Goal: Information Seeking & Learning: Find specific page/section

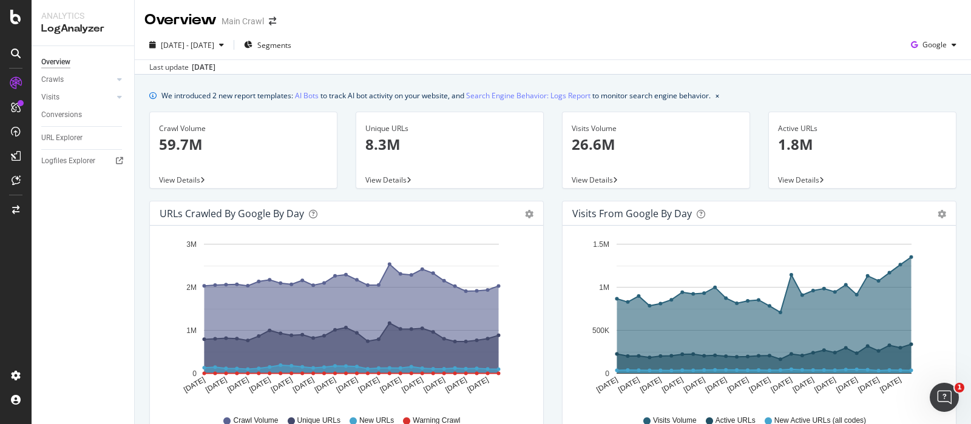
scroll to position [585, 0]
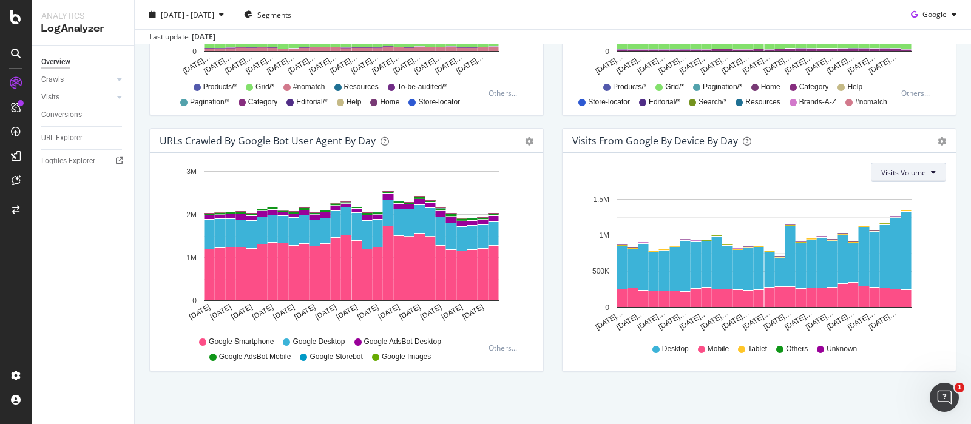
click at [931, 175] on icon at bounding box center [933, 172] width 5 height 7
click at [948, 173] on div "Visits From Google By Device By Day Timeline (by Value) Timeline (by Percentage…" at bounding box center [759, 256] width 413 height 256
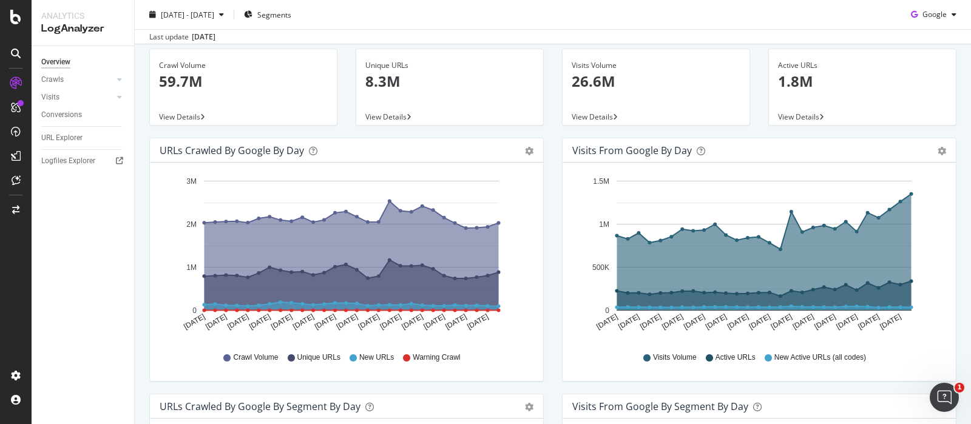
scroll to position [0, 0]
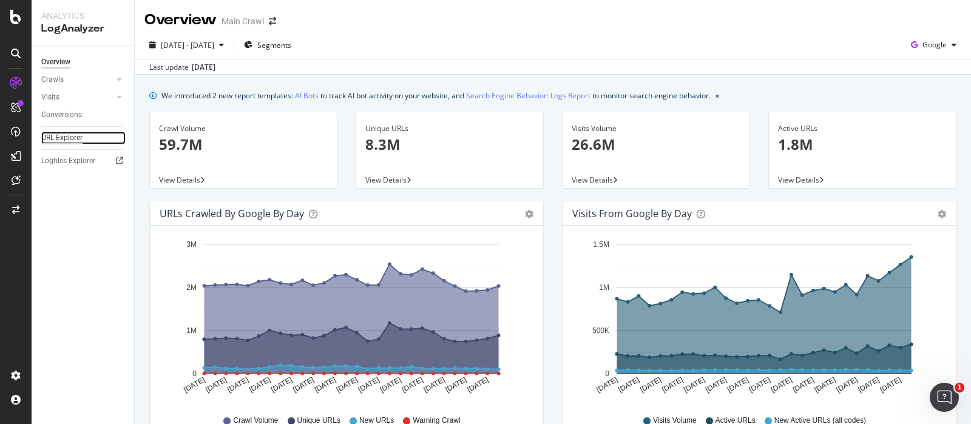
click at [58, 135] on div "URL Explorer" at bounding box center [61, 138] width 41 height 13
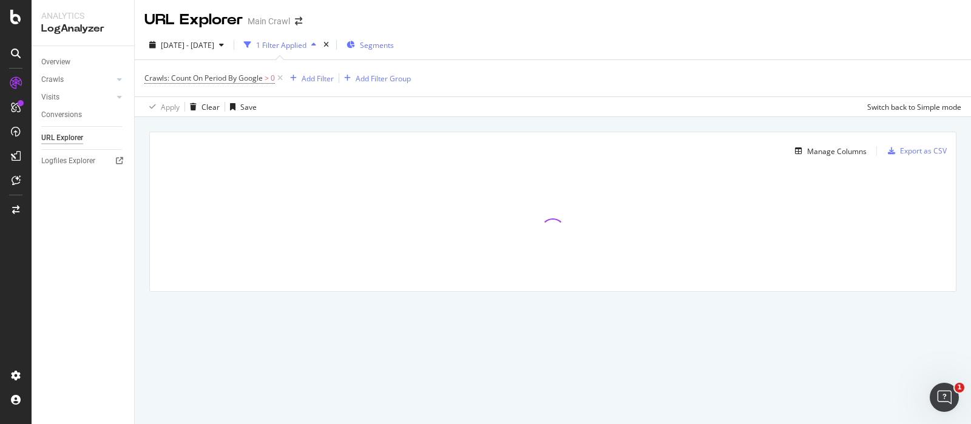
click at [394, 47] on span "Segments" at bounding box center [377, 45] width 34 height 10
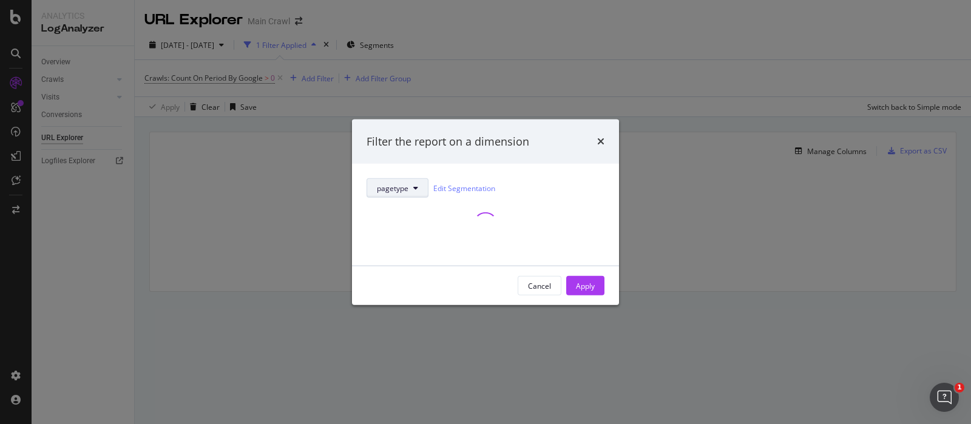
click at [400, 186] on span "pagetype" at bounding box center [393, 188] width 32 height 10
click at [462, 147] on div "Filter the report on a dimension" at bounding box center [447, 141] width 163 height 16
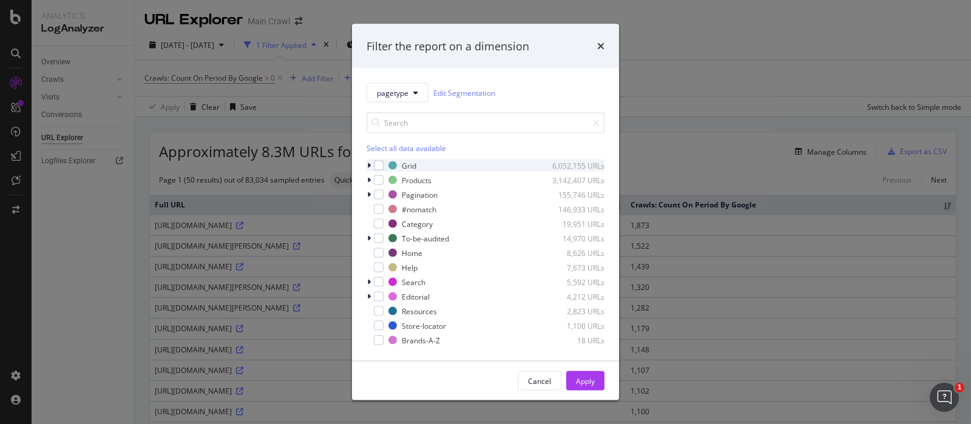
click at [369, 166] on icon "modal" at bounding box center [369, 165] width 4 height 7
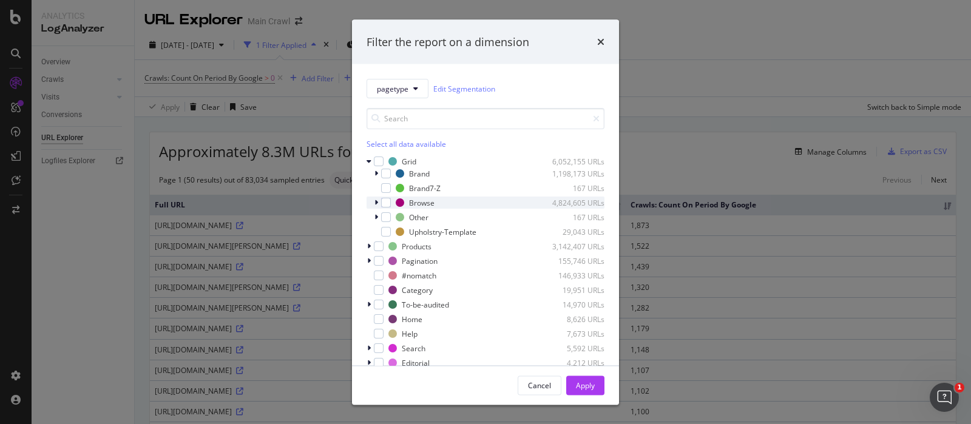
click at [376, 204] on icon "modal" at bounding box center [376, 202] width 4 height 7
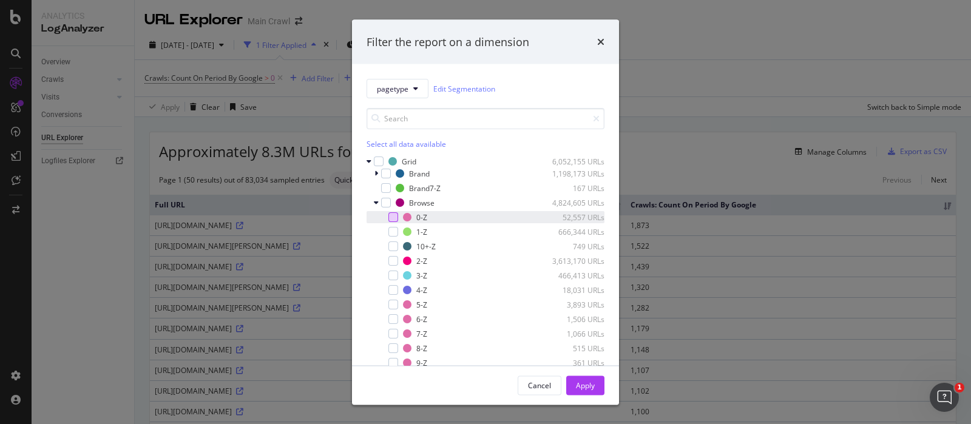
click at [391, 214] on div "modal" at bounding box center [393, 217] width 10 height 10
click at [588, 383] on div "Apply" at bounding box center [585, 385] width 19 height 10
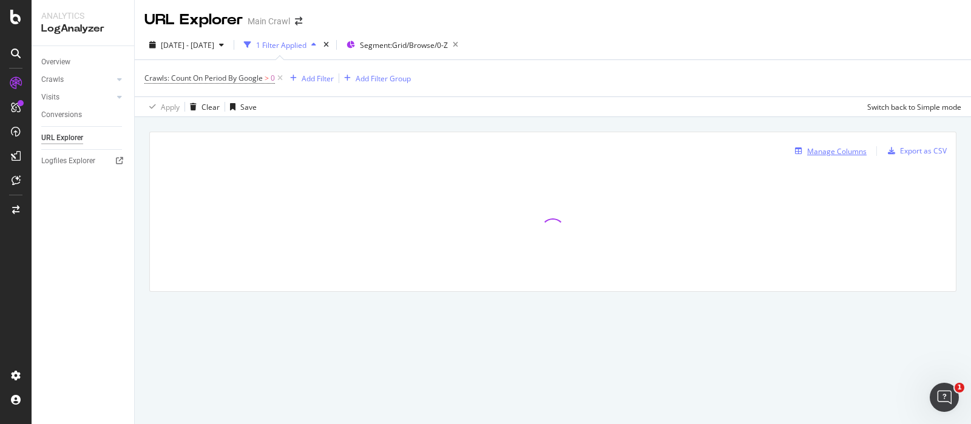
click at [834, 153] on div "Manage Columns" at bounding box center [836, 151] width 59 height 10
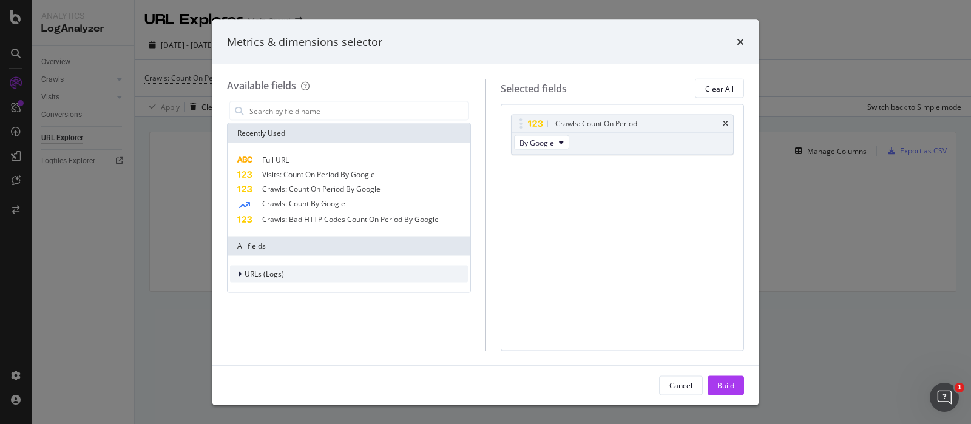
click at [237, 274] on div "modal" at bounding box center [240, 274] width 7 height 12
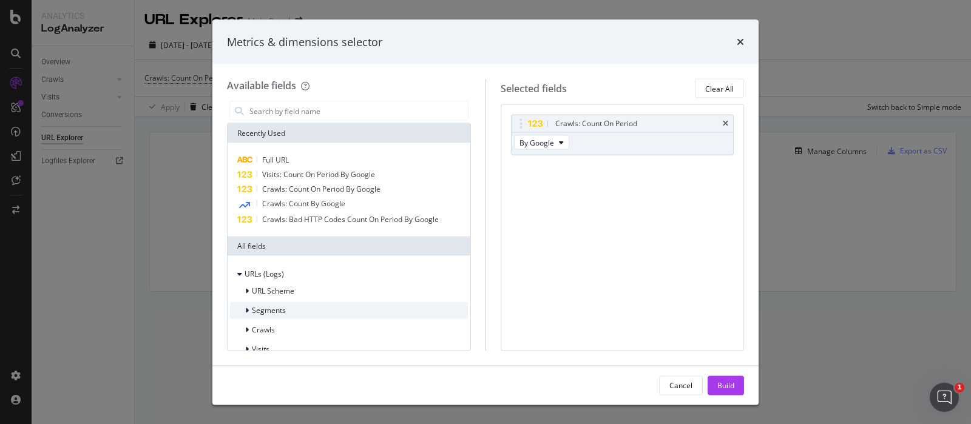
scroll to position [16, 0]
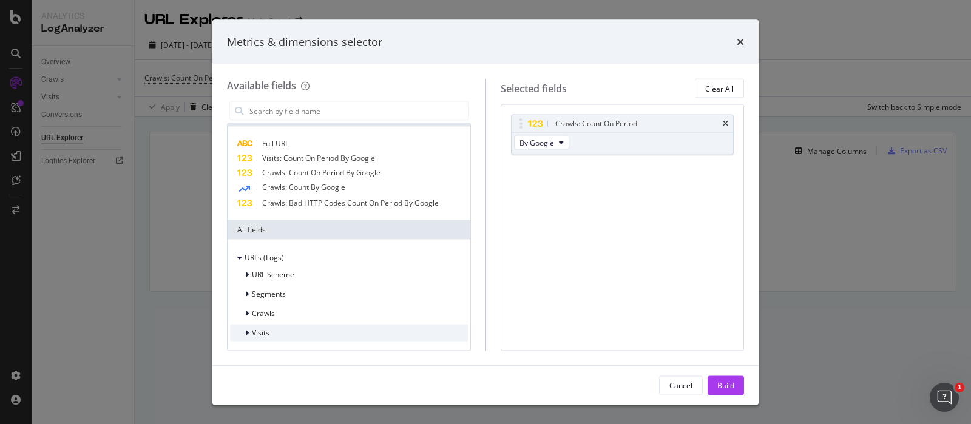
click at [245, 336] on div "modal" at bounding box center [247, 333] width 7 height 12
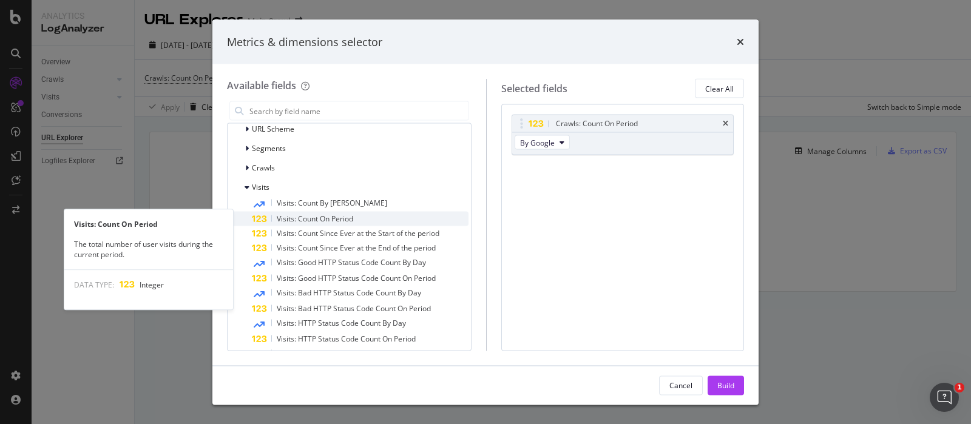
scroll to position [165, 0]
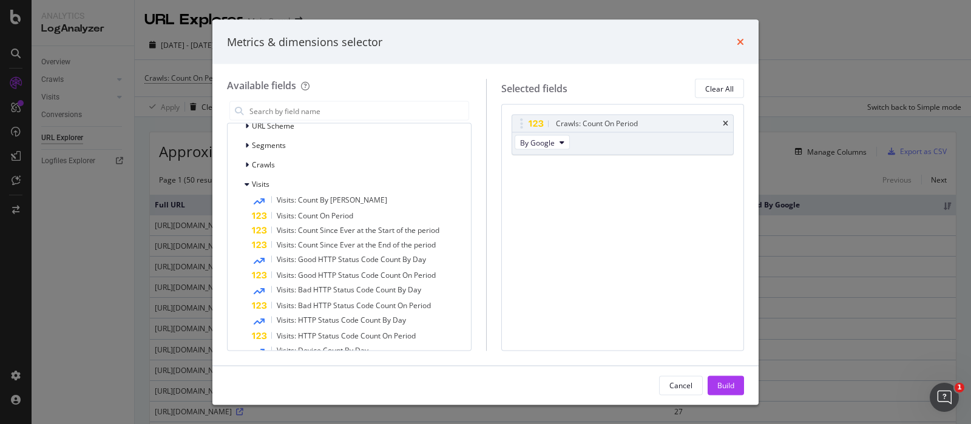
click at [740, 40] on icon "times" at bounding box center [739, 42] width 7 height 10
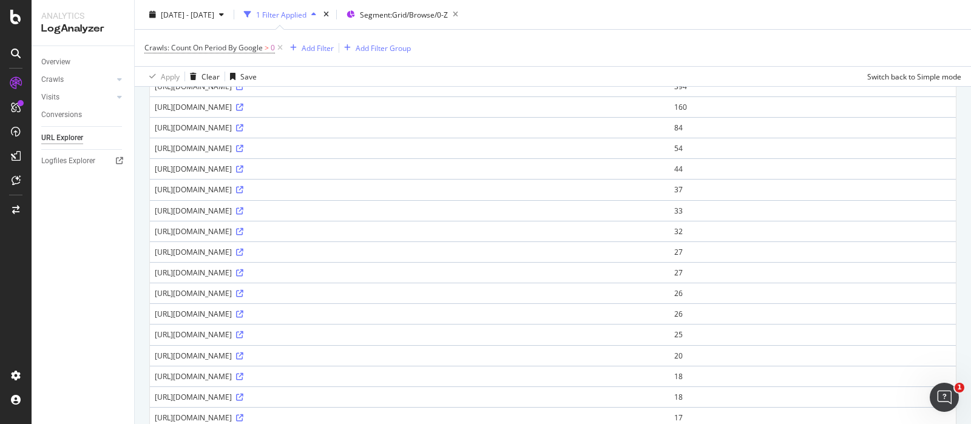
scroll to position [177, 0]
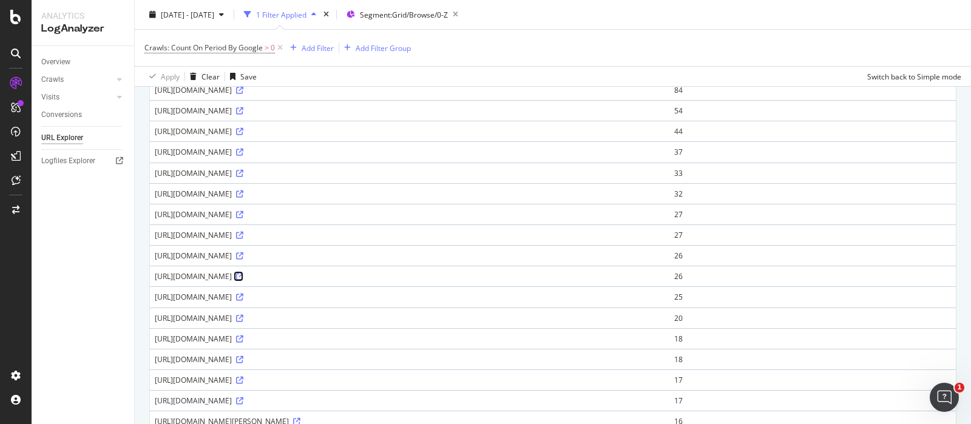
click at [243, 280] on icon at bounding box center [239, 276] width 7 height 7
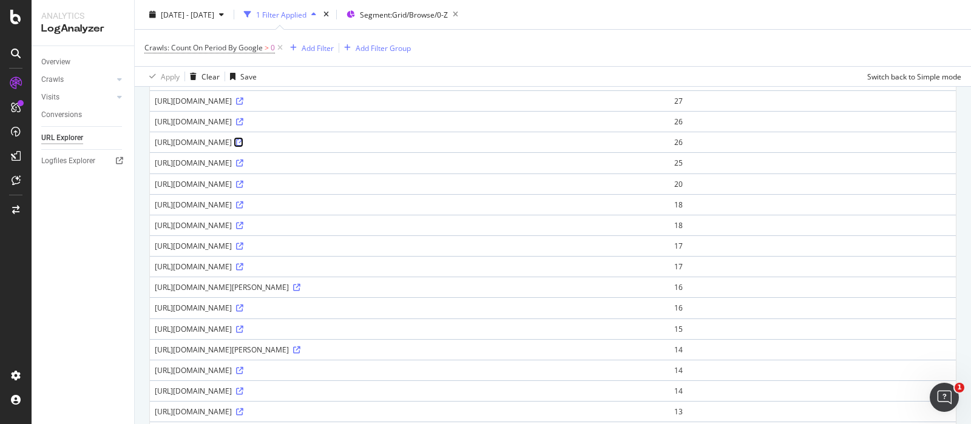
scroll to position [0, 0]
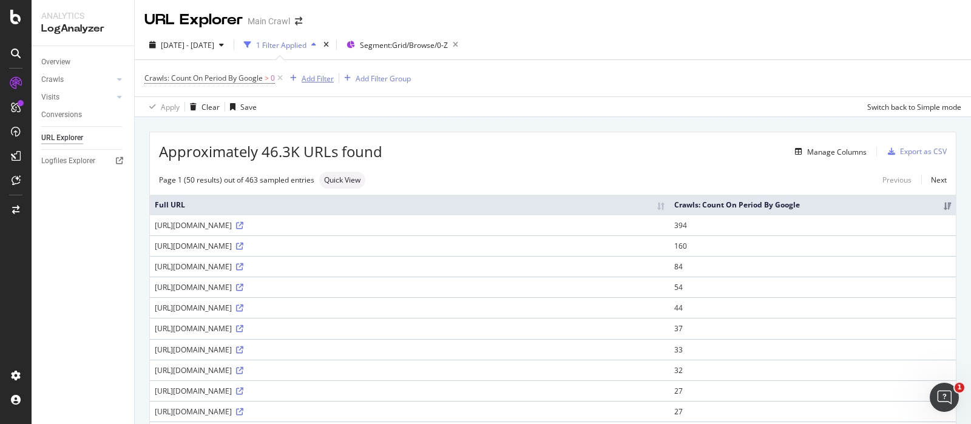
click at [322, 79] on div "Add Filter" at bounding box center [318, 78] width 32 height 10
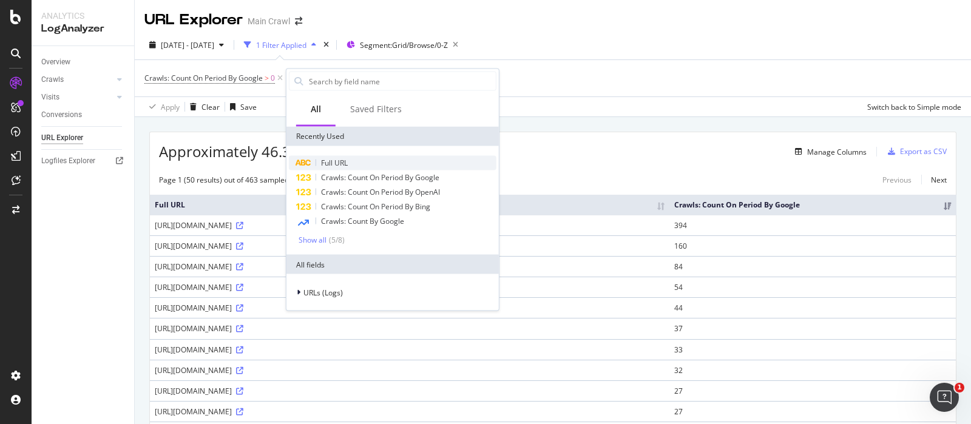
click at [332, 164] on span "Full URL" at bounding box center [334, 163] width 27 height 10
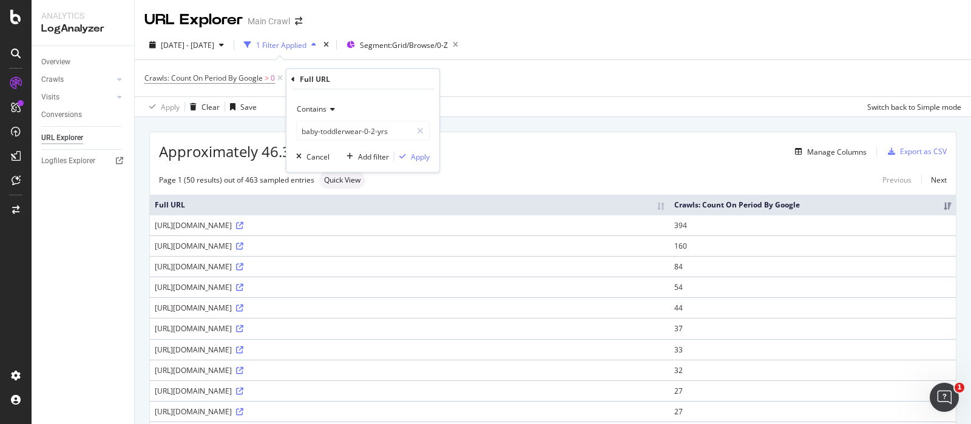
click at [331, 106] on icon at bounding box center [330, 109] width 8 height 7
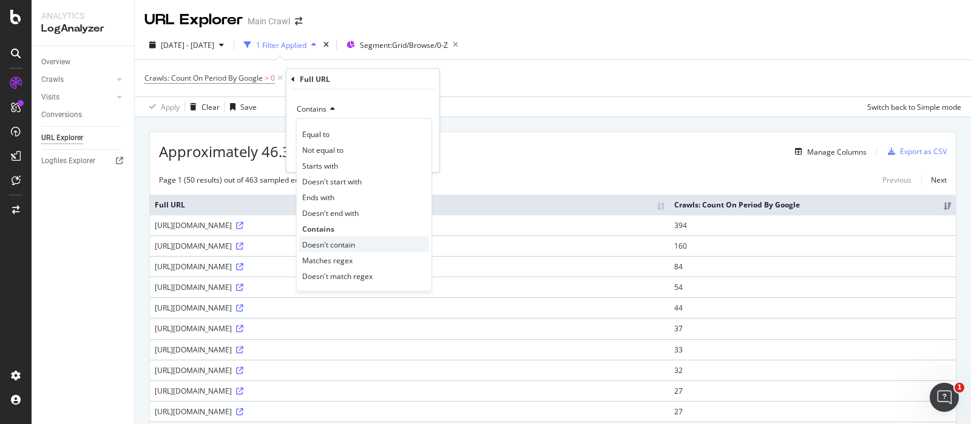
click at [334, 241] on span "Doesn't contain" at bounding box center [328, 244] width 53 height 10
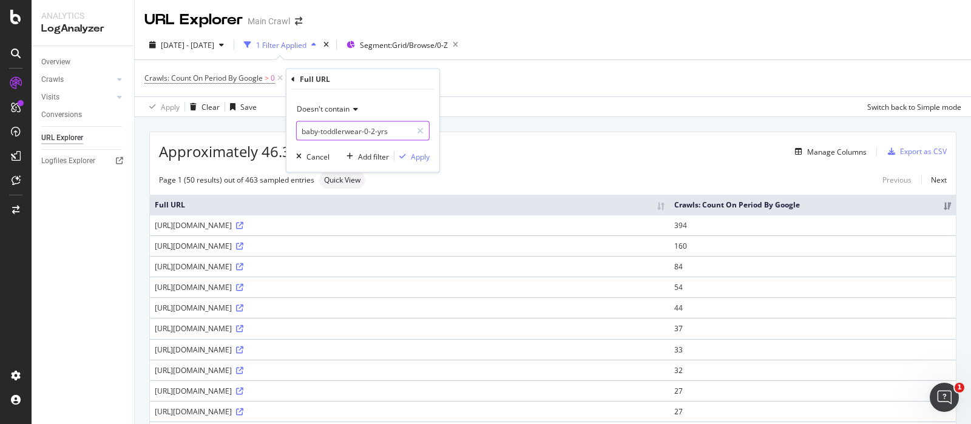
click at [349, 129] on input "baby-toddlerwear-0-2-yrs" at bounding box center [354, 130] width 115 height 19
type input "price="
click at [419, 156] on div "Apply" at bounding box center [420, 156] width 19 height 10
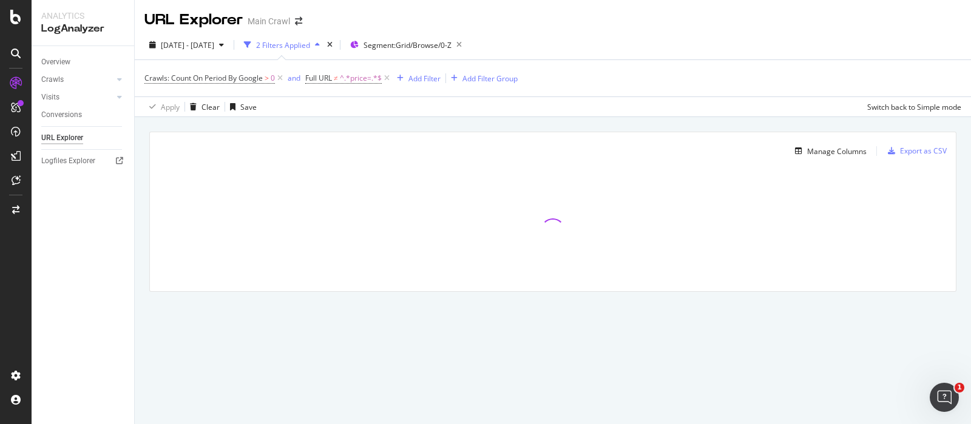
click at [138, 284] on div "Manage Columns Export as CSV Full URL Crawls: Count On Period By Google" at bounding box center [553, 225] width 836 height 217
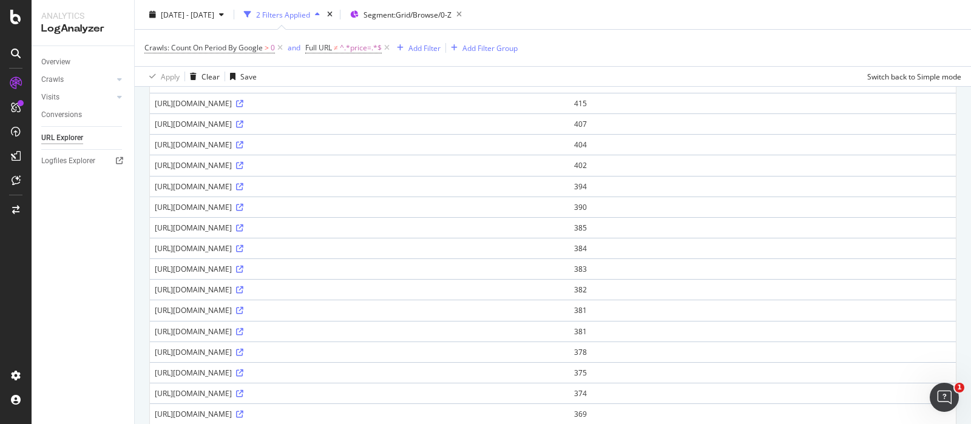
scroll to position [454, 0]
click at [243, 224] on icon at bounding box center [239, 226] width 7 height 7
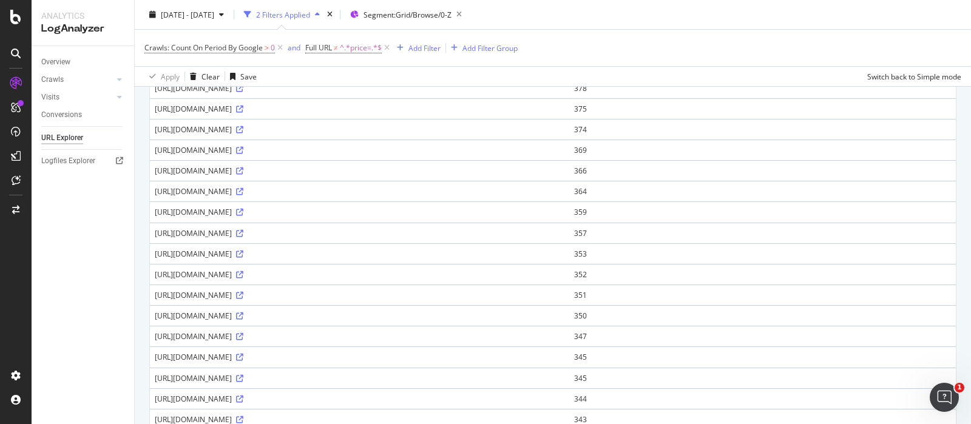
scroll to position [889, 0]
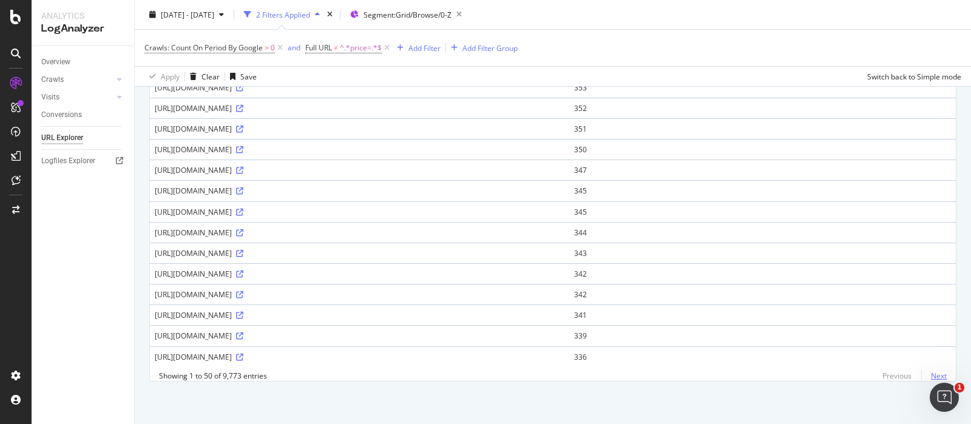
click at [923, 374] on link "Next" at bounding box center [933, 376] width 25 height 18
